Goal: Task Accomplishment & Management: Use online tool/utility

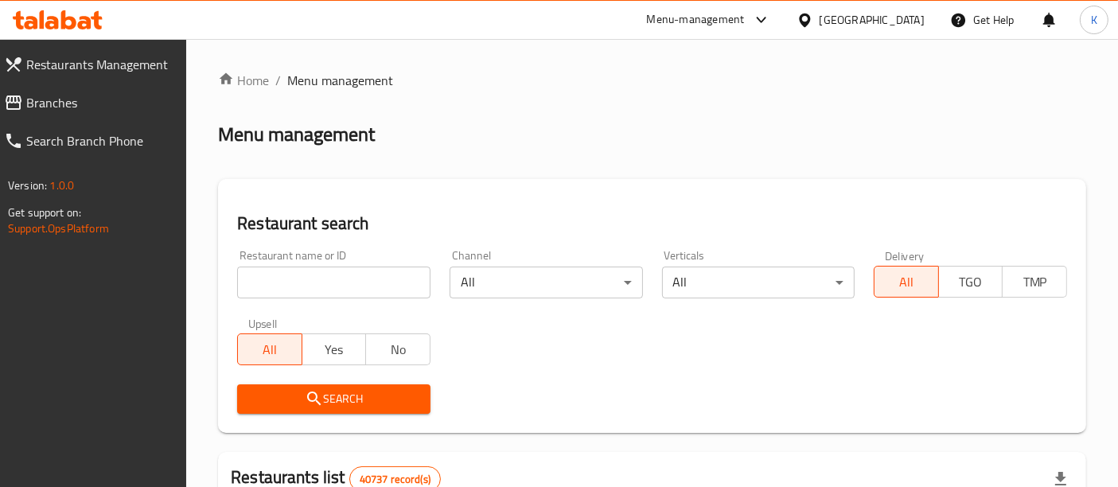
click at [350, 276] on input "search" at bounding box center [333, 283] width 193 height 32
paste input "697157"
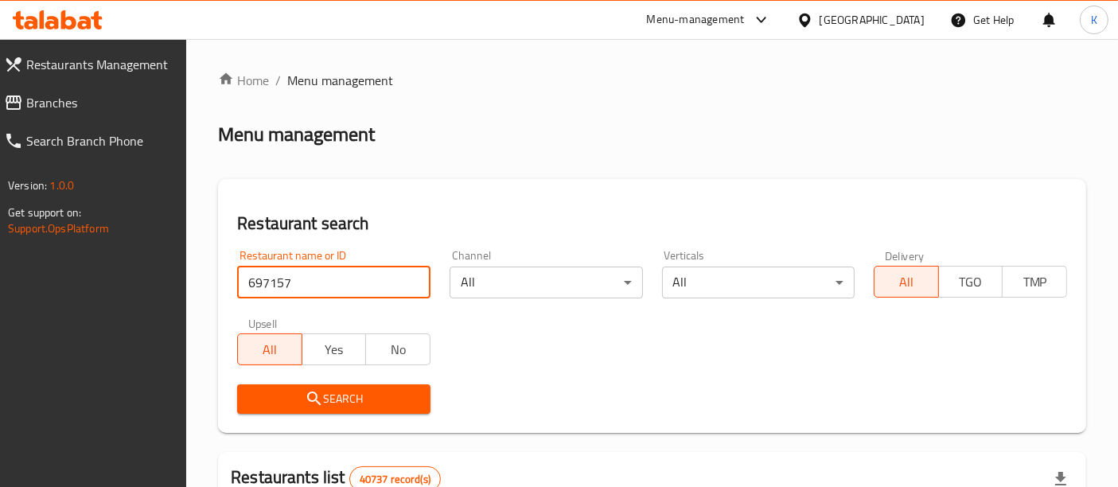
type input "697157"
click button "Search" at bounding box center [333, 398] width 193 height 29
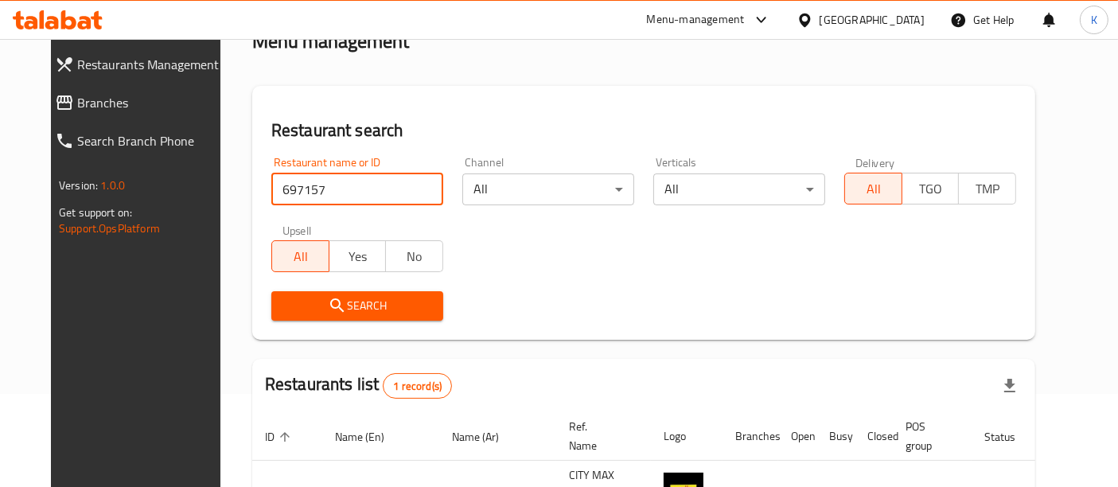
scroll to position [202, 0]
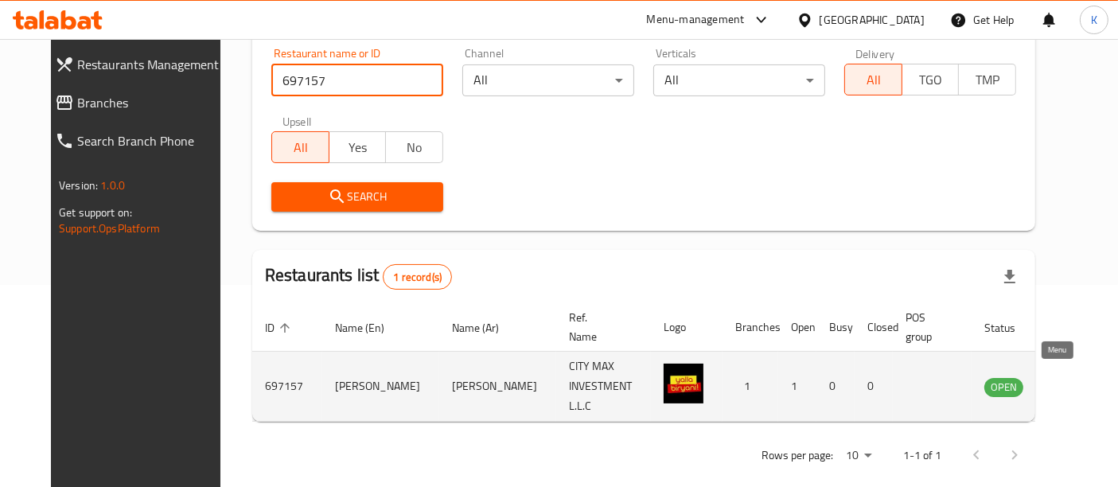
click at [1069, 380] on icon "enhanced table" at bounding box center [1078, 387] width 18 height 14
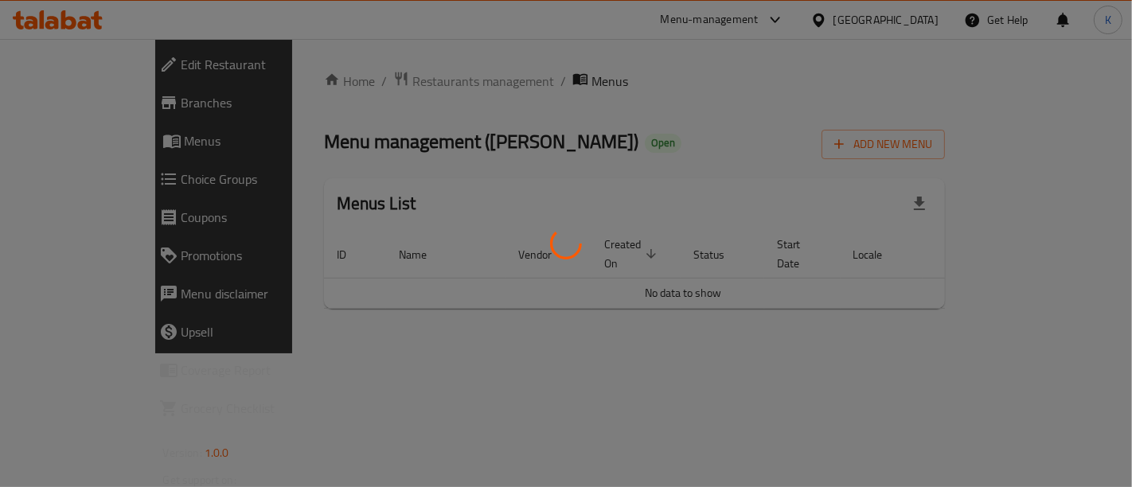
click at [130, 110] on div at bounding box center [566, 243] width 1132 height 487
click at [66, 107] on div at bounding box center [566, 243] width 1132 height 487
click at [15, 95] on div at bounding box center [566, 243] width 1132 height 487
click at [45, 126] on div at bounding box center [566, 243] width 1132 height 487
click at [73, 103] on div at bounding box center [566, 243] width 1132 height 487
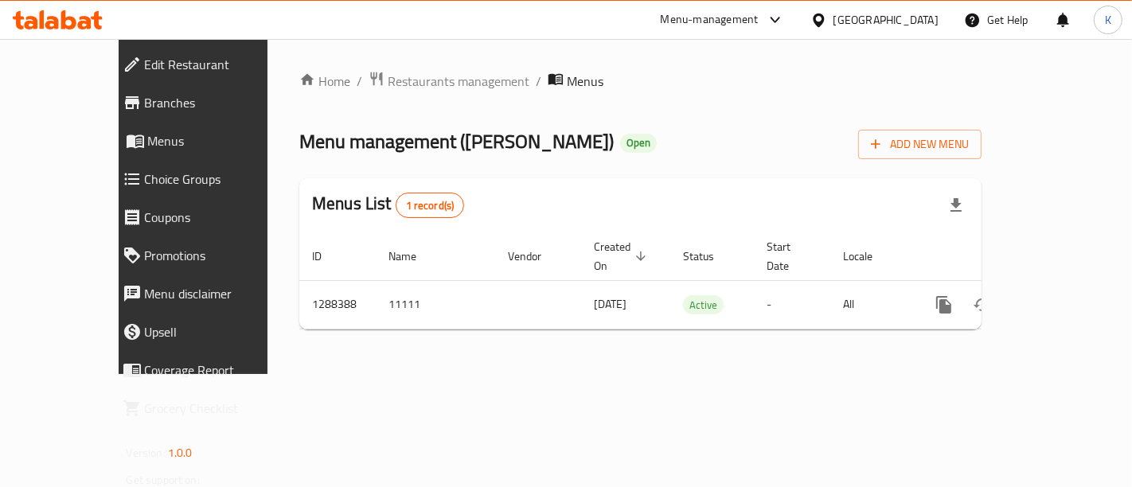
click at [145, 95] on span "Branches" at bounding box center [220, 102] width 150 height 19
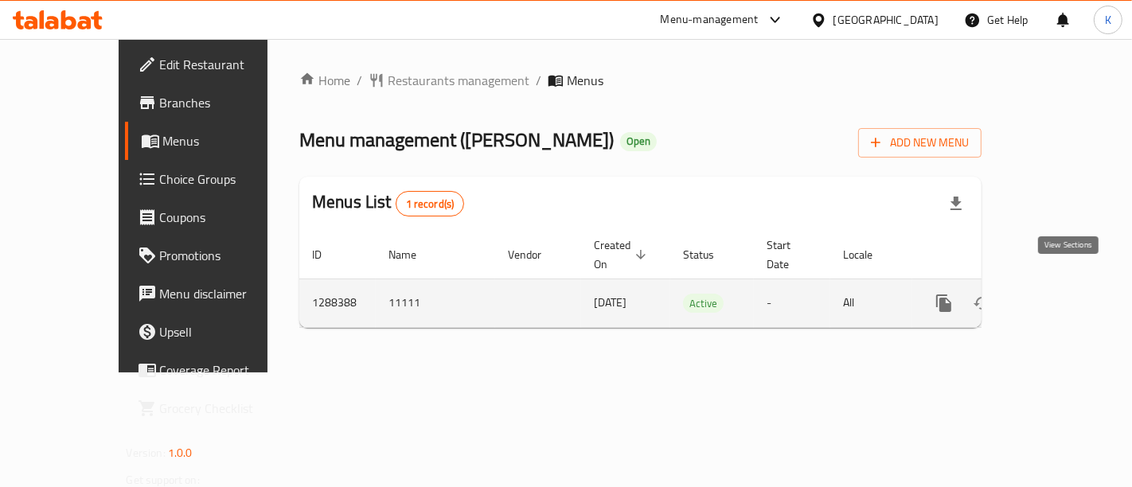
click at [1062, 294] on icon "enhanced table" at bounding box center [1058, 303] width 19 height 19
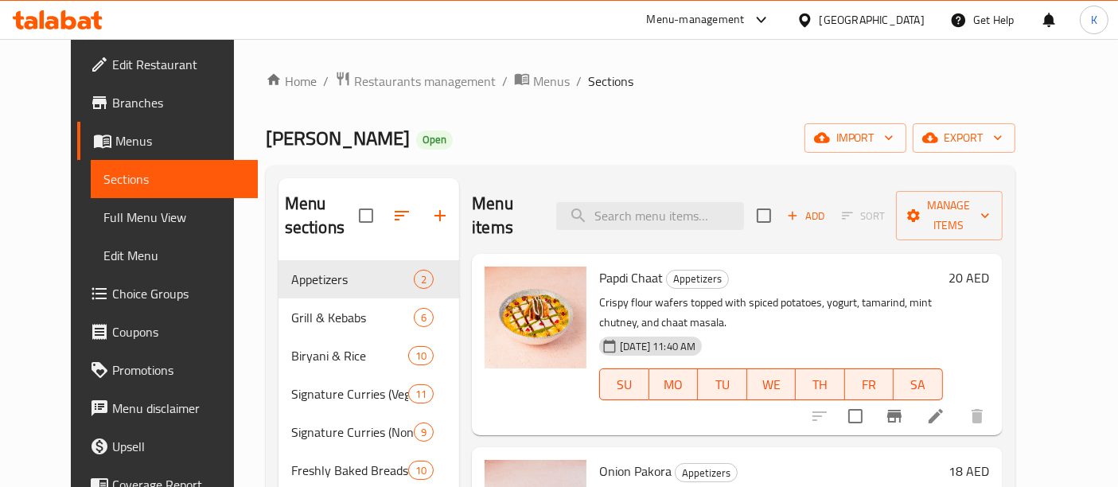
click at [607, 164] on div "Home / Restaurants management / Menus / Sections Yalla Biryani Open import expo…" at bounding box center [641, 374] width 750 height 607
click at [640, 202] on input "search" at bounding box center [650, 216] width 188 height 28
paste input "Dhaba Ki Murgh Biryani"
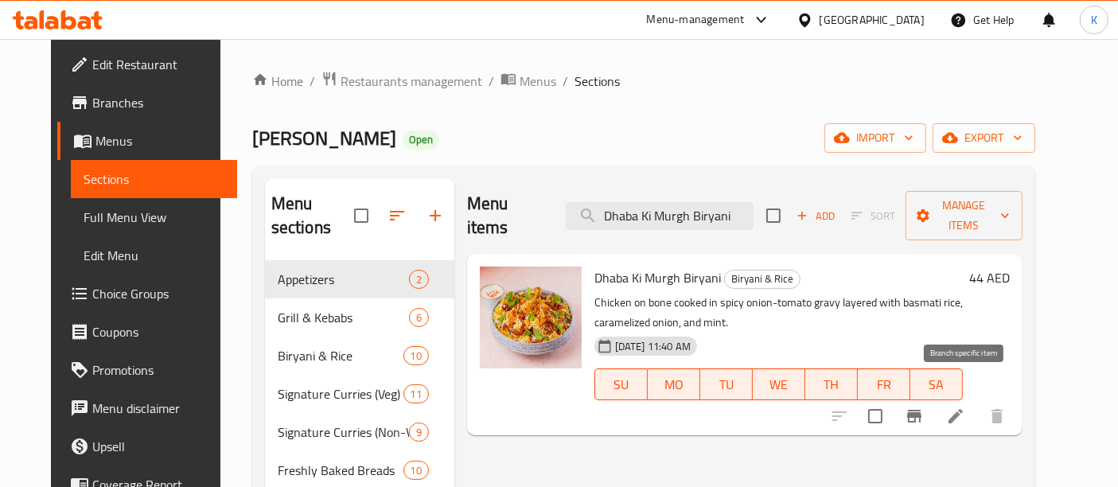
type input "Dhaba Ki Murgh Biryani"
click at [924, 407] on icon "Branch-specific-item" at bounding box center [914, 416] width 19 height 19
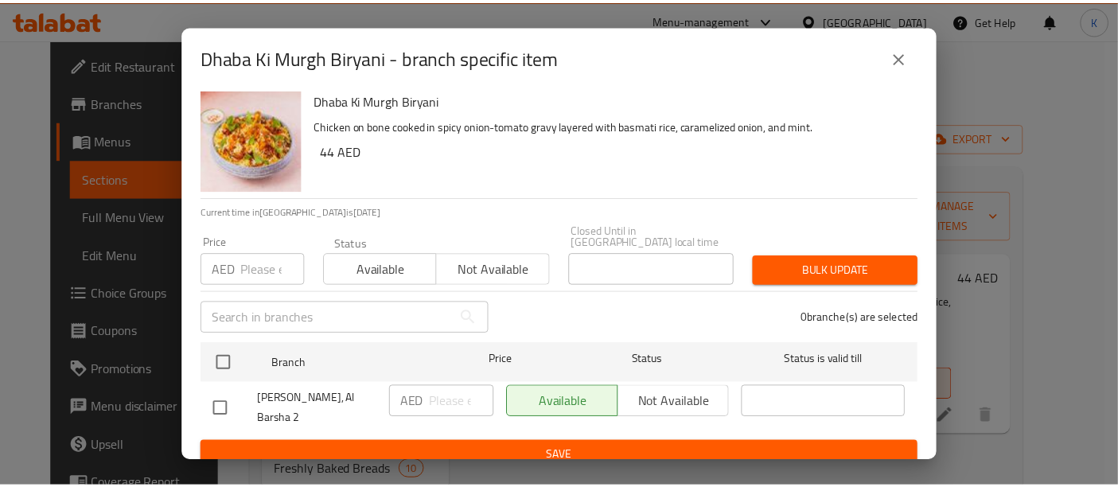
scroll to position [9, 0]
